Goal: Download file/media

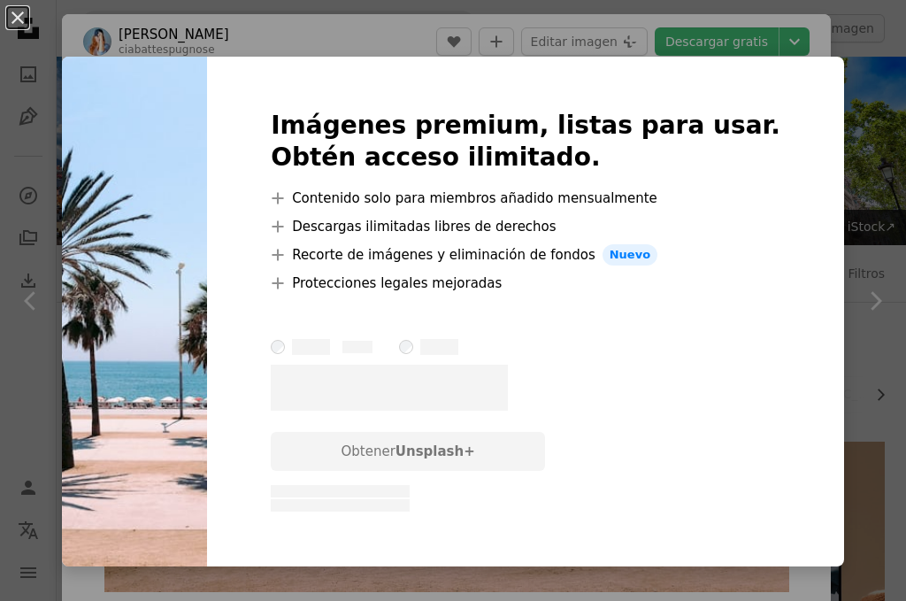
scroll to position [1619, 0]
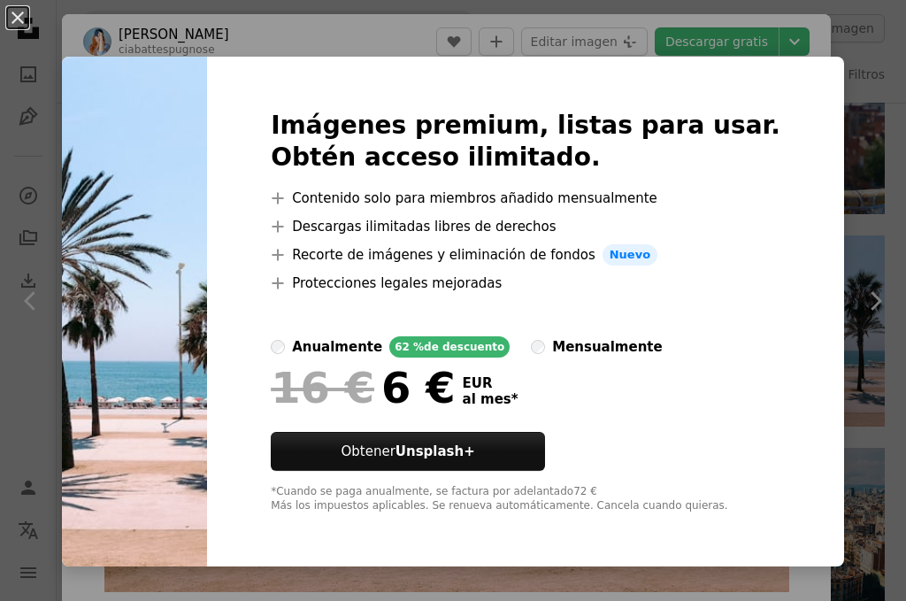
click at [151, 162] on img at bounding box center [134, 312] width 145 height 510
click at [775, 44] on div "An X shape Imágenes premium, listas para usar. Obtén acceso ilimitado. A plus s…" at bounding box center [453, 300] width 906 height 601
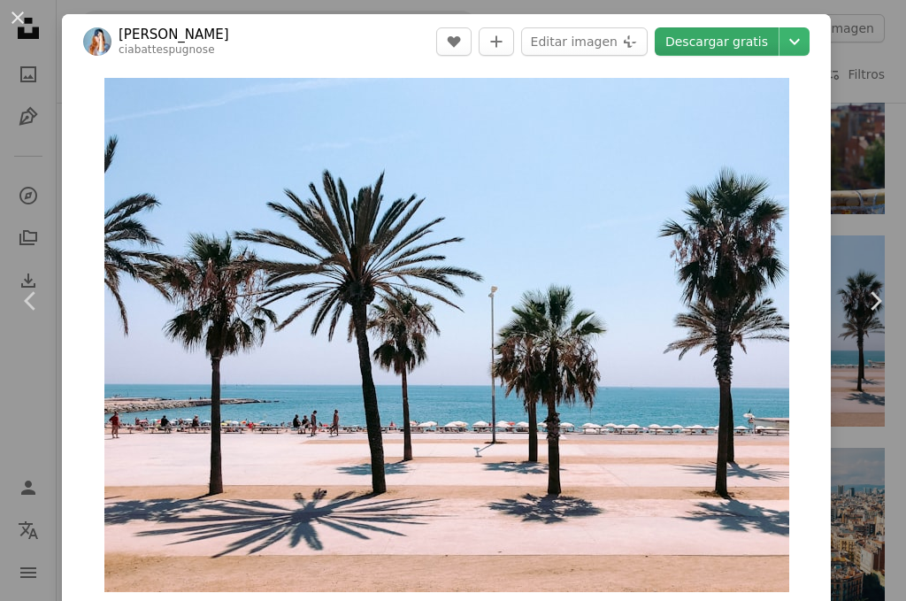
click at [712, 44] on link "Descargar gratis" at bounding box center [717, 41] width 124 height 28
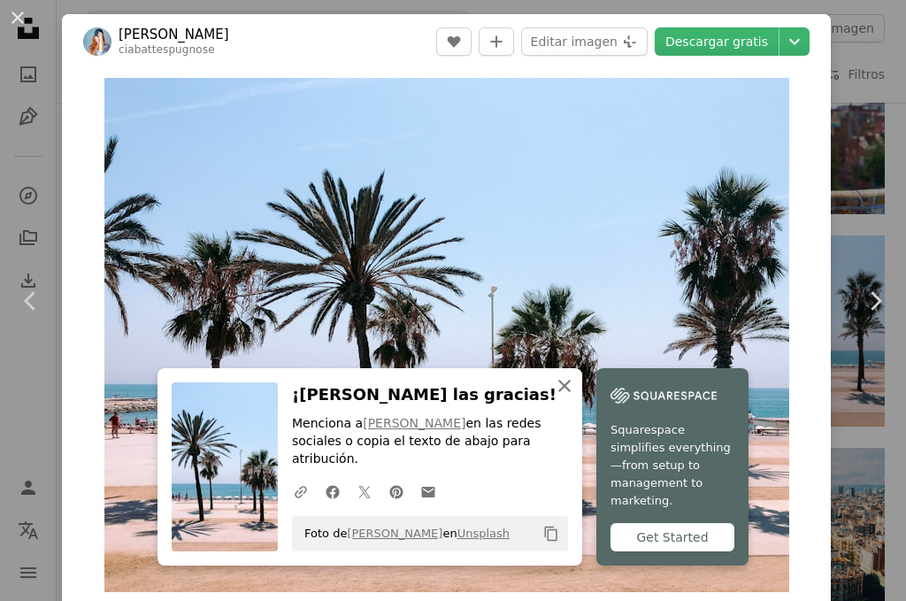
click at [566, 396] on icon "An X shape" at bounding box center [564, 385] width 21 height 21
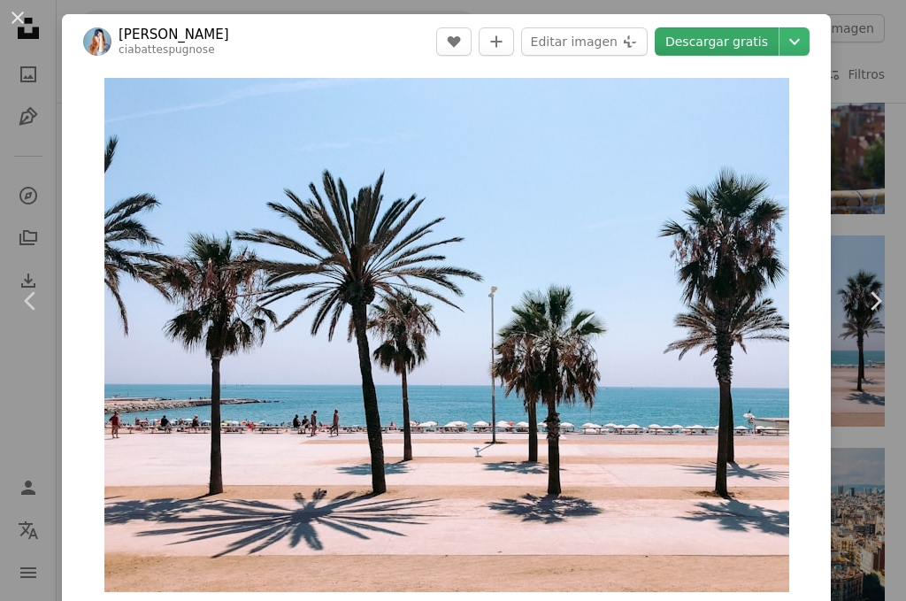
click at [713, 48] on link "Descargar gratis" at bounding box center [717, 41] width 124 height 28
